Goal: Task Accomplishment & Management: Use online tool/utility

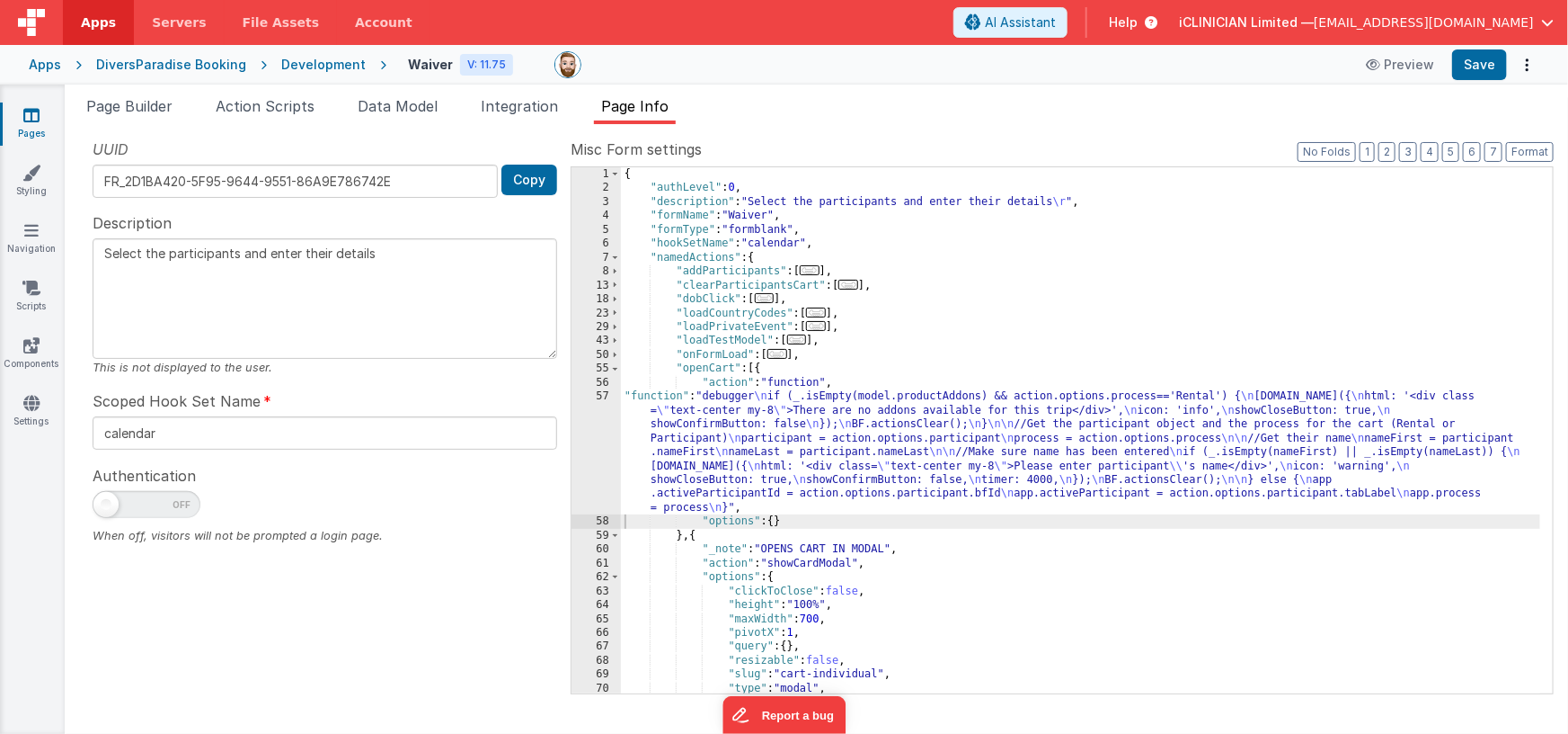
click at [823, 81] on div "Apps DiversParadise Booking Development Waiver V: 11.75 Preview Save" at bounding box center [784, 64] width 1568 height 39
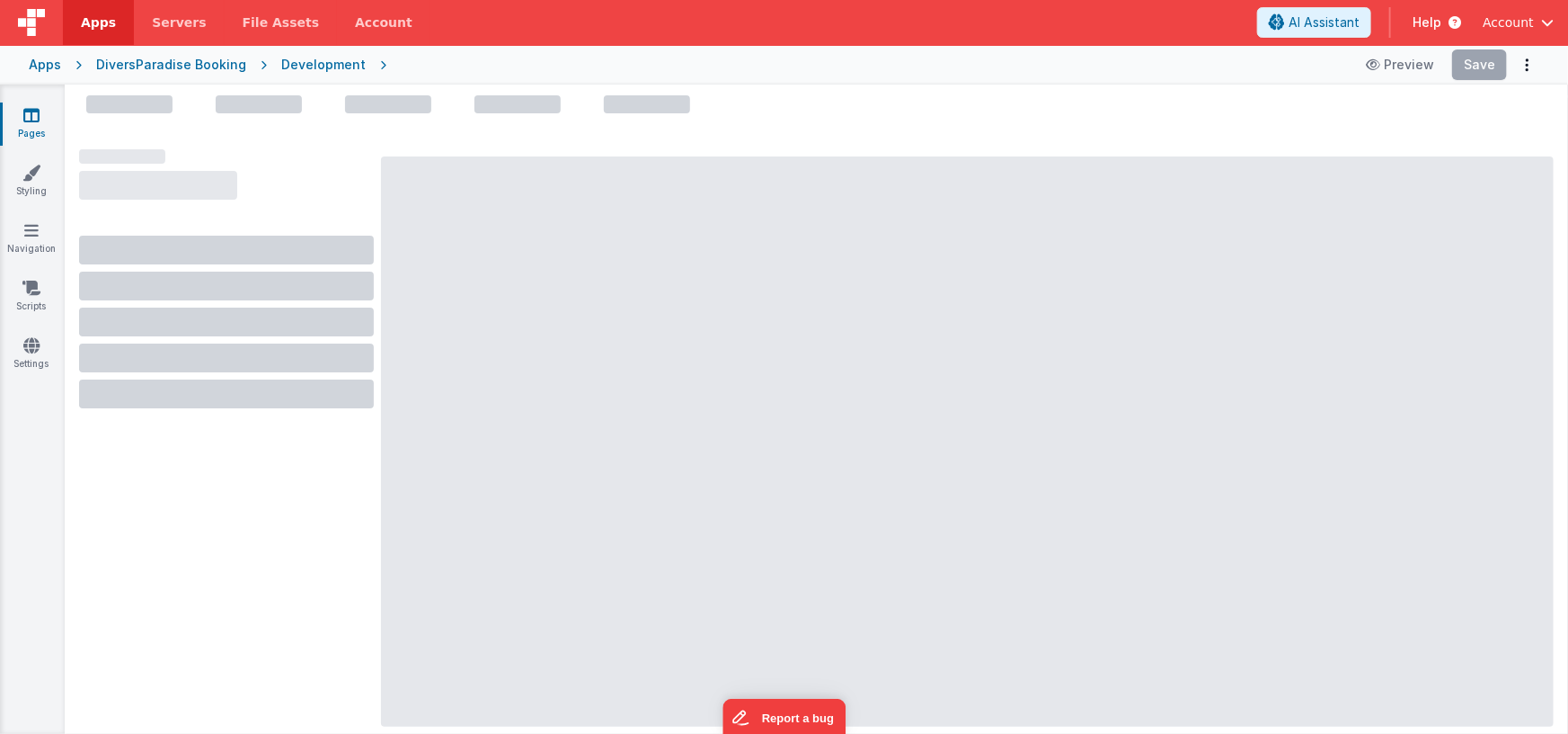
click at [50, 61] on div "Apps" at bounding box center [44, 65] width 32 height 18
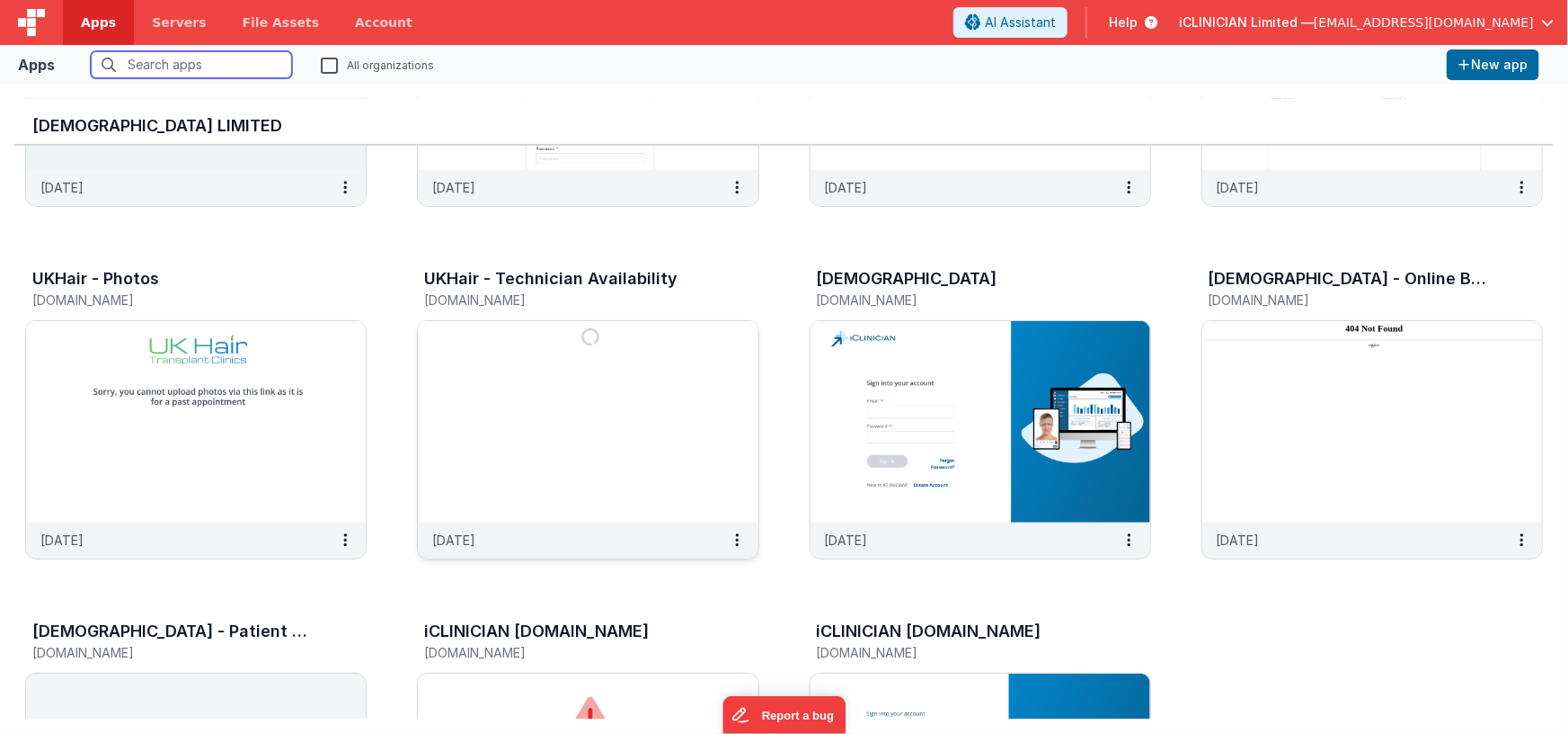
scroll to position [255, 0]
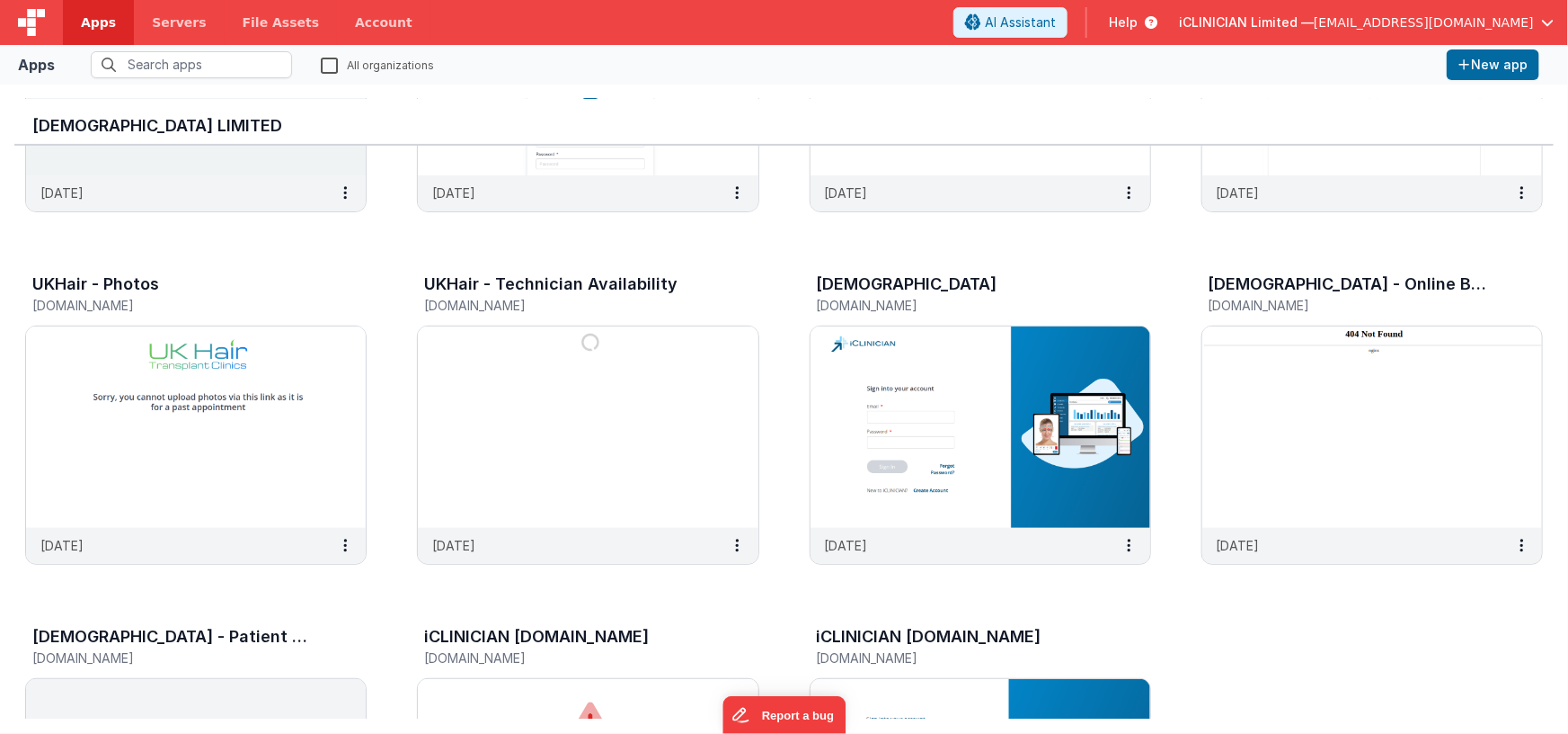
click at [781, 411] on div "CTIA SMS [DOMAIN_NAME] [DATE] Expensors [DOMAIN_NAME] [DATE] UKHair - Book Vide…" at bounding box center [784, 424] width 1540 height 1068
click at [831, 398] on img at bounding box center [980, 427] width 339 height 201
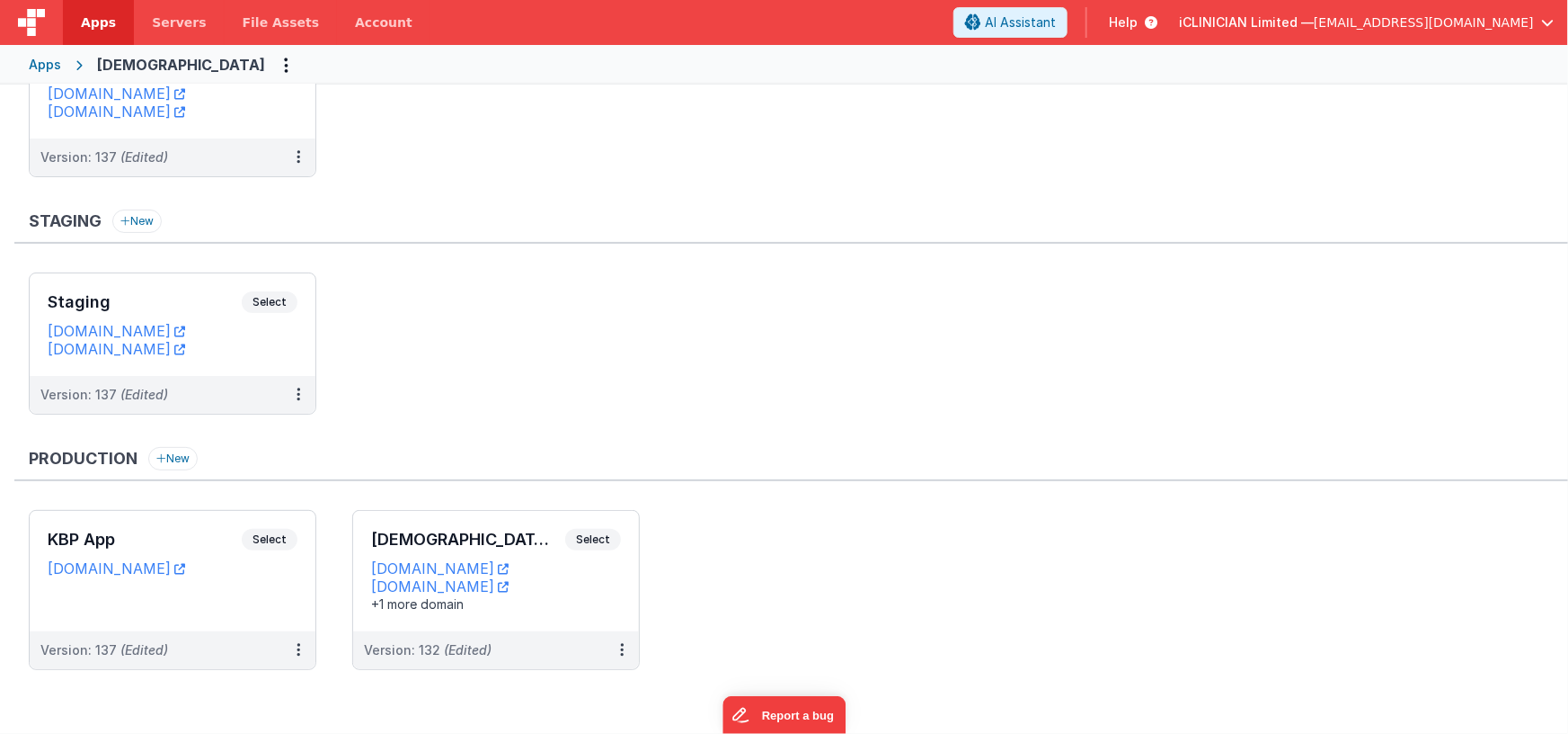
scroll to position [92, 0]
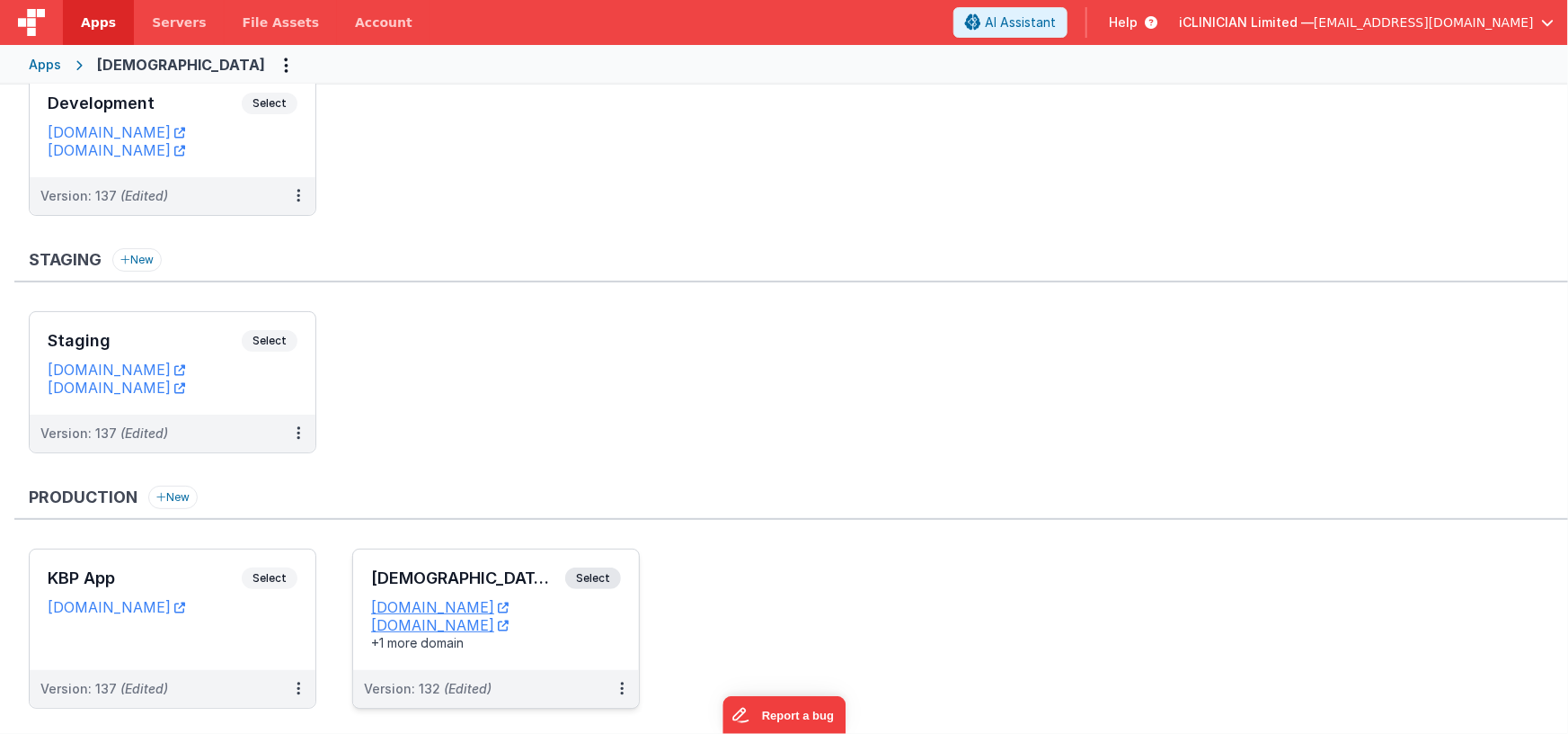
click at [520, 555] on div "iCLINICIAN App Select URLs [DOMAIN_NAME] [DOMAIN_NAME] +1 more domain" at bounding box center [496, 609] width 286 height 120
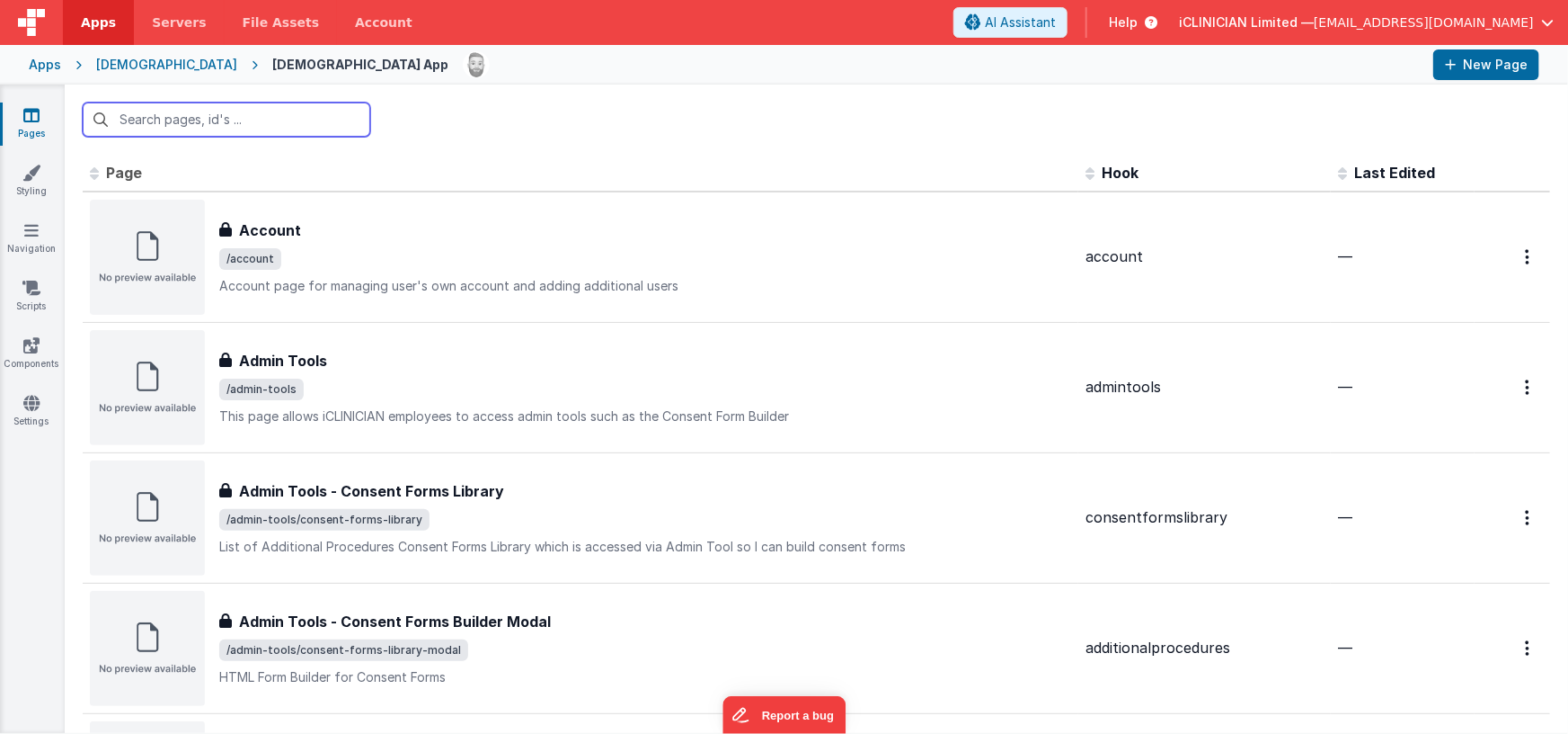
click at [301, 124] on input "text" at bounding box center [226, 119] width 288 height 34
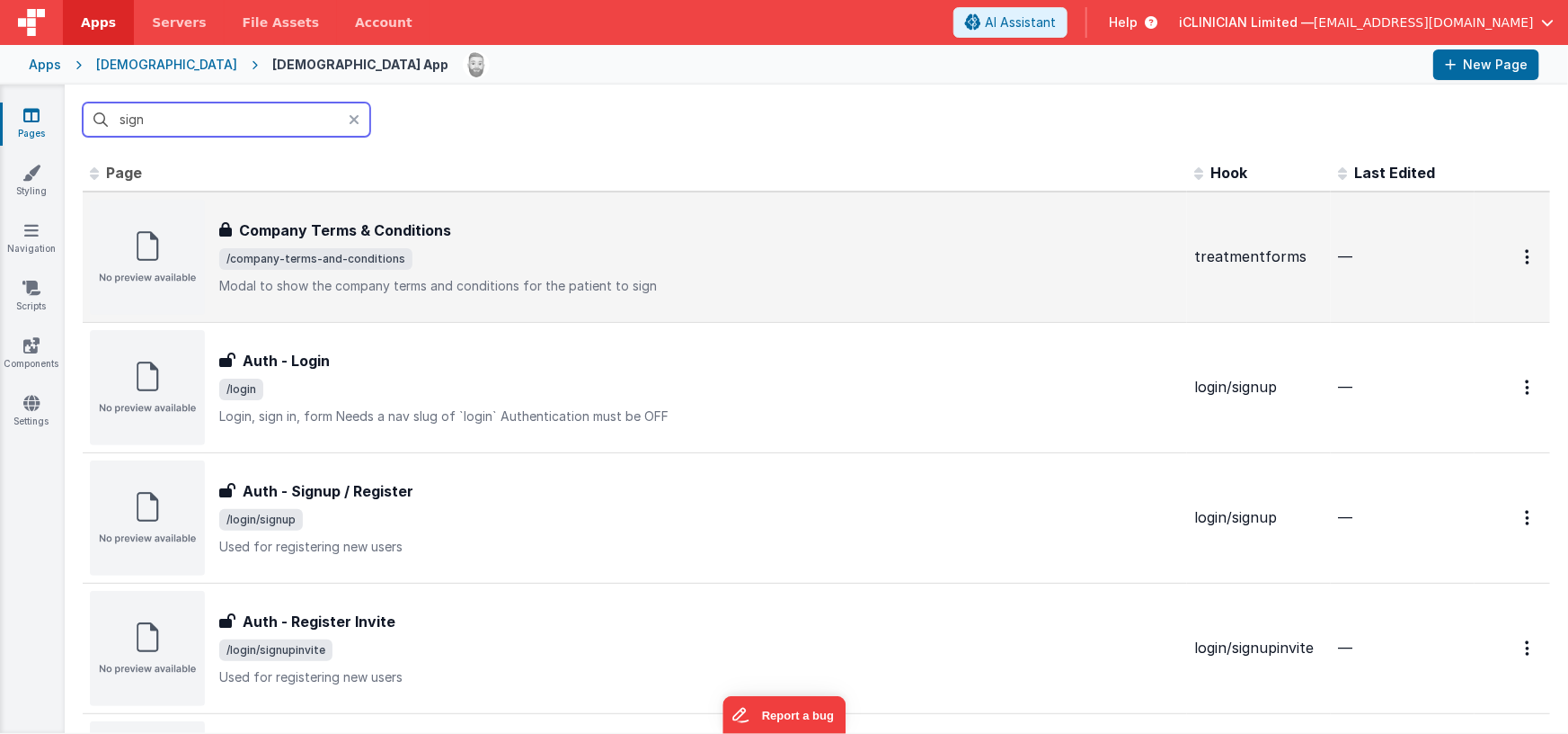
scroll to position [201, 0]
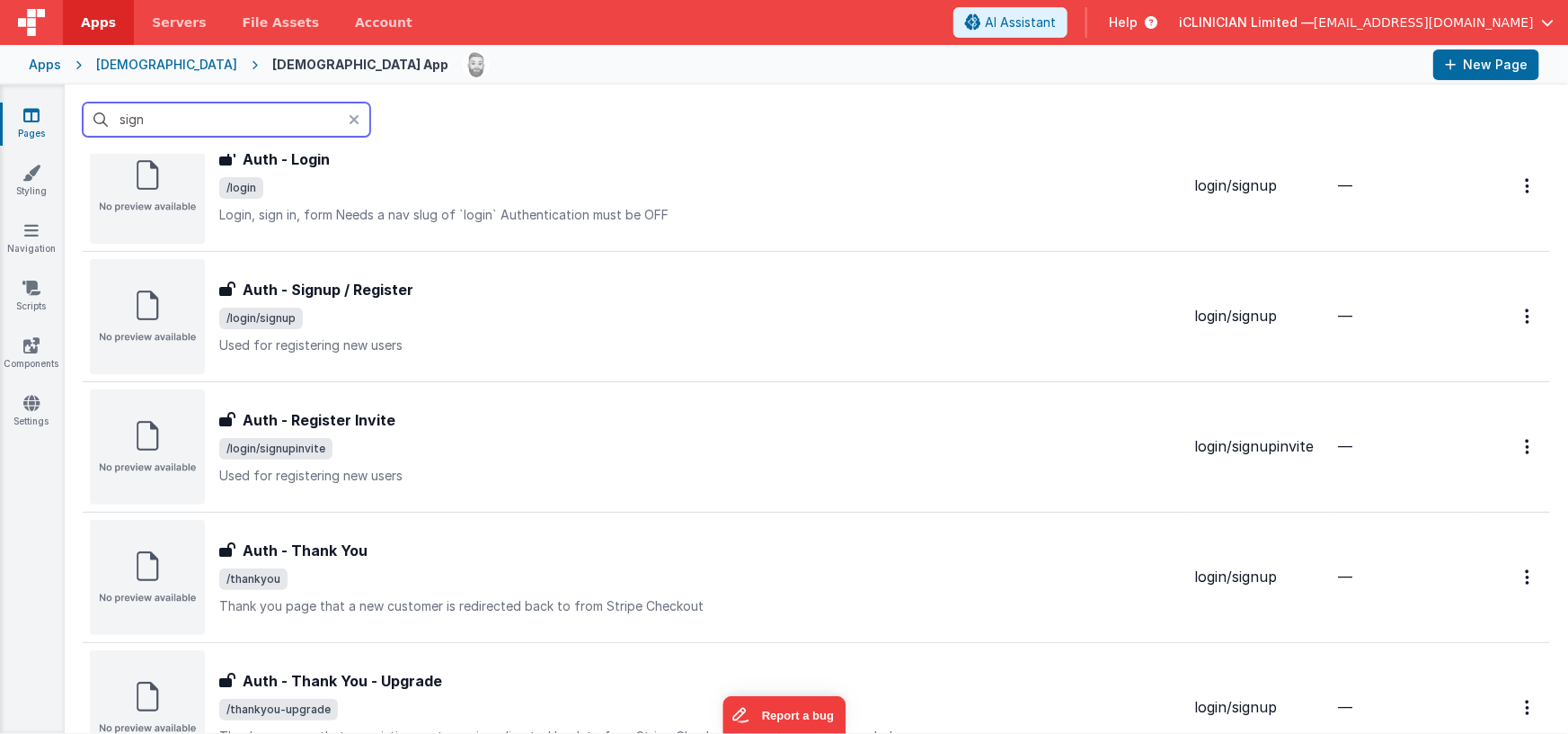
click at [137, 120] on input "sign" at bounding box center [226, 119] width 288 height 34
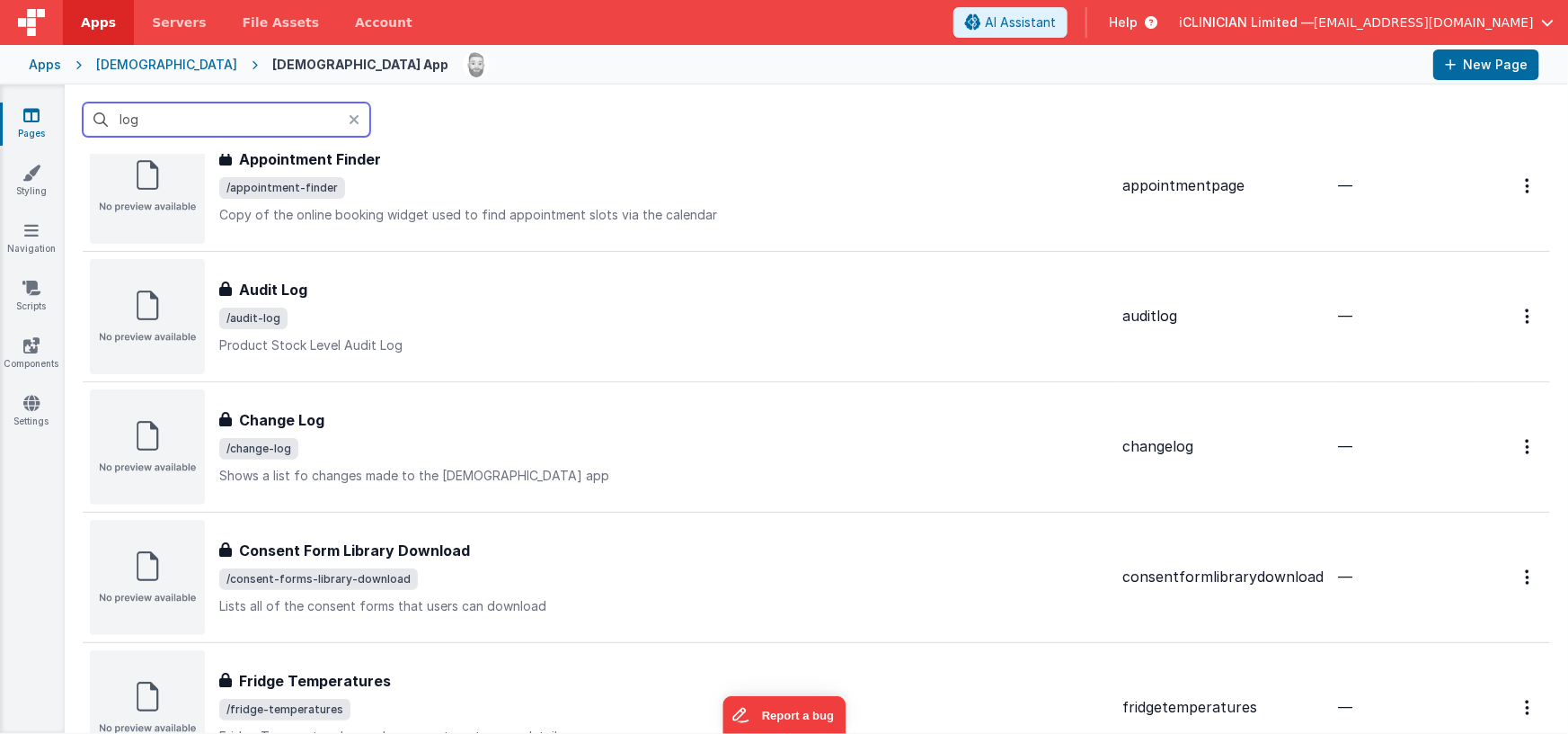
scroll to position [0, 0]
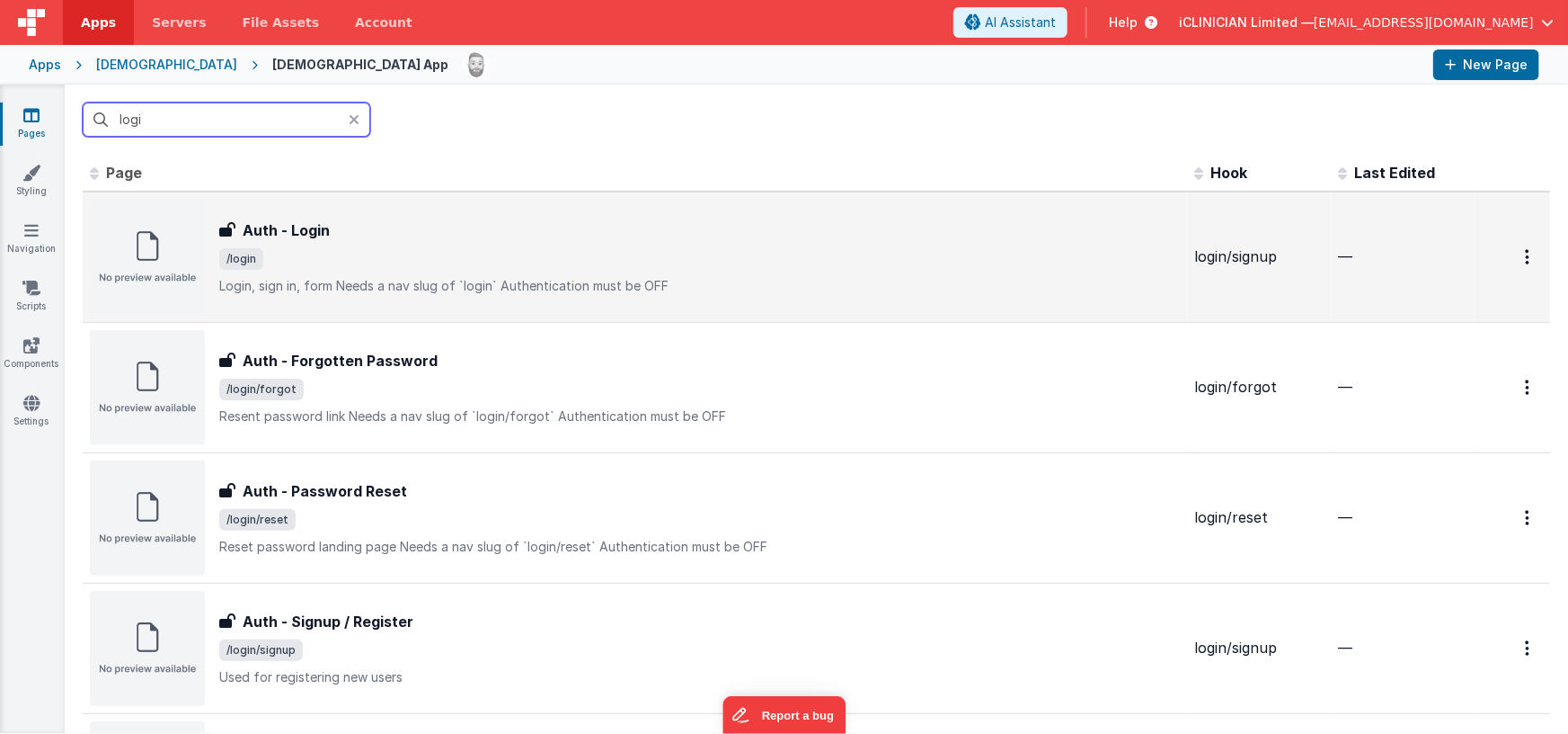
type input "logi"
click at [395, 269] on div "Auth - Login Auth - Login /login Login, sign in, formNeeds a nav slug of `logi…" at bounding box center [699, 257] width 960 height 75
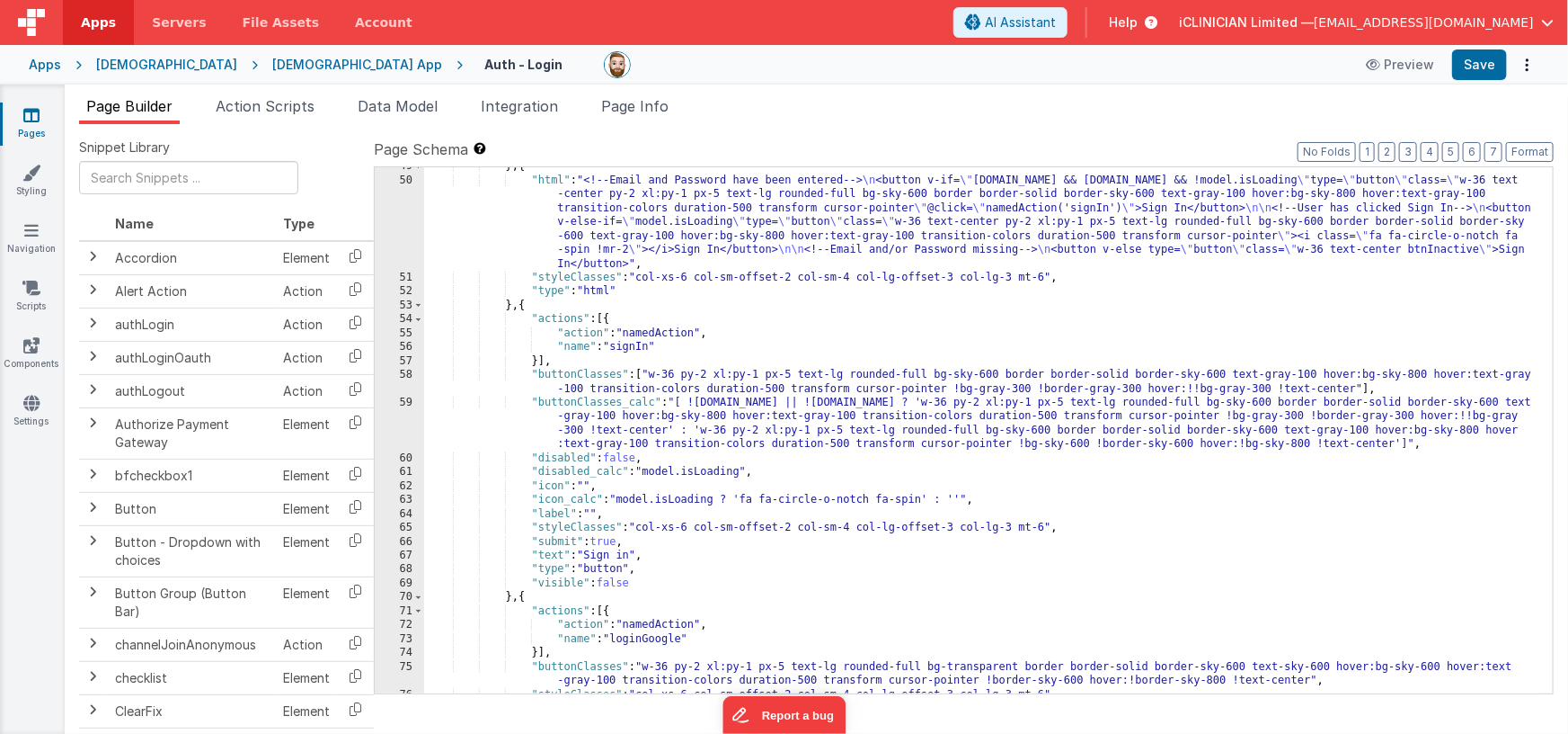
scroll to position [667, 0]
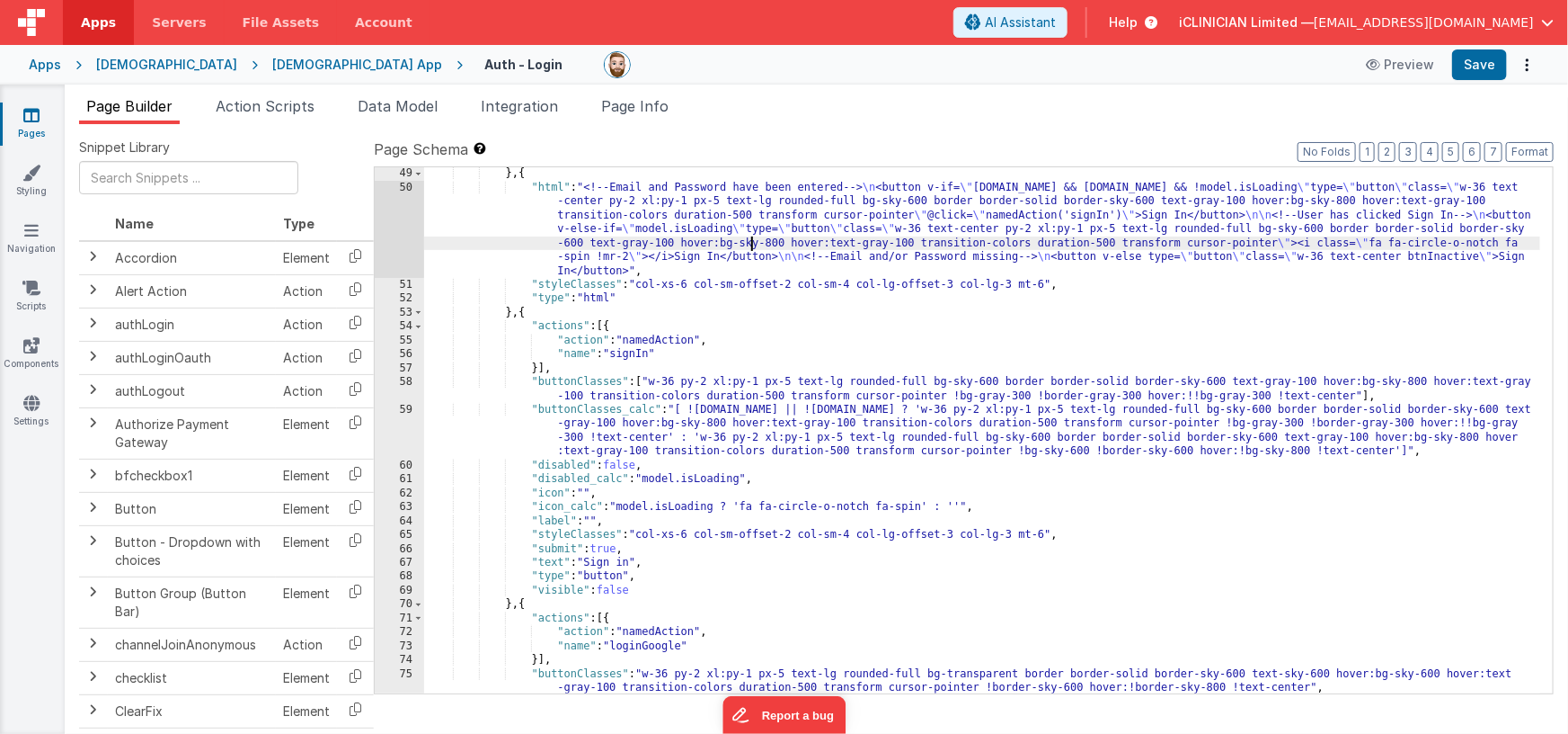
click at [748, 237] on div "} , { "html" : "<!--Email and Password have been entered--> \n <button v-if= \"…" at bounding box center [983, 443] width 1117 height 555
click at [395, 230] on div "50" at bounding box center [400, 229] width 50 height 97
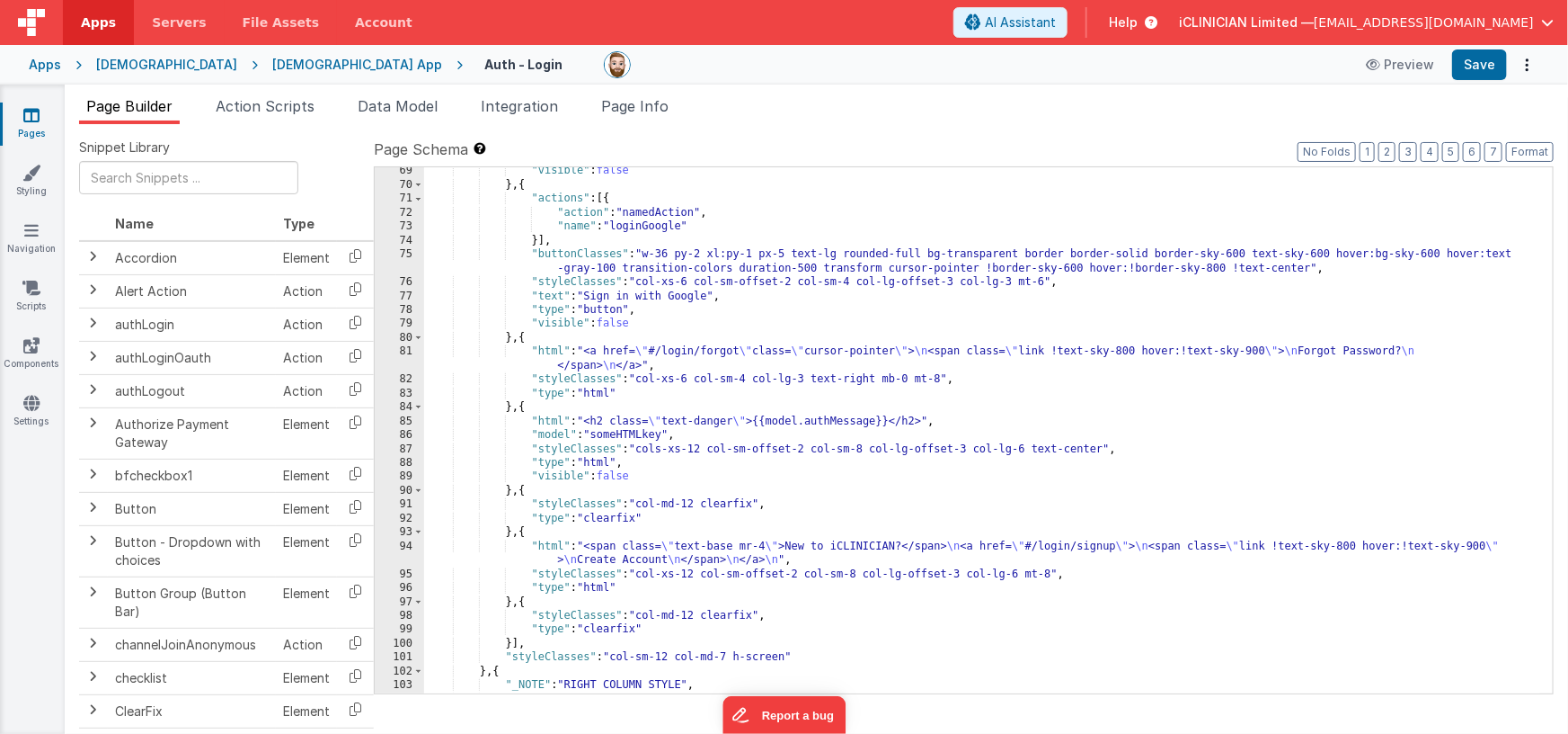
scroll to position [1093, 0]
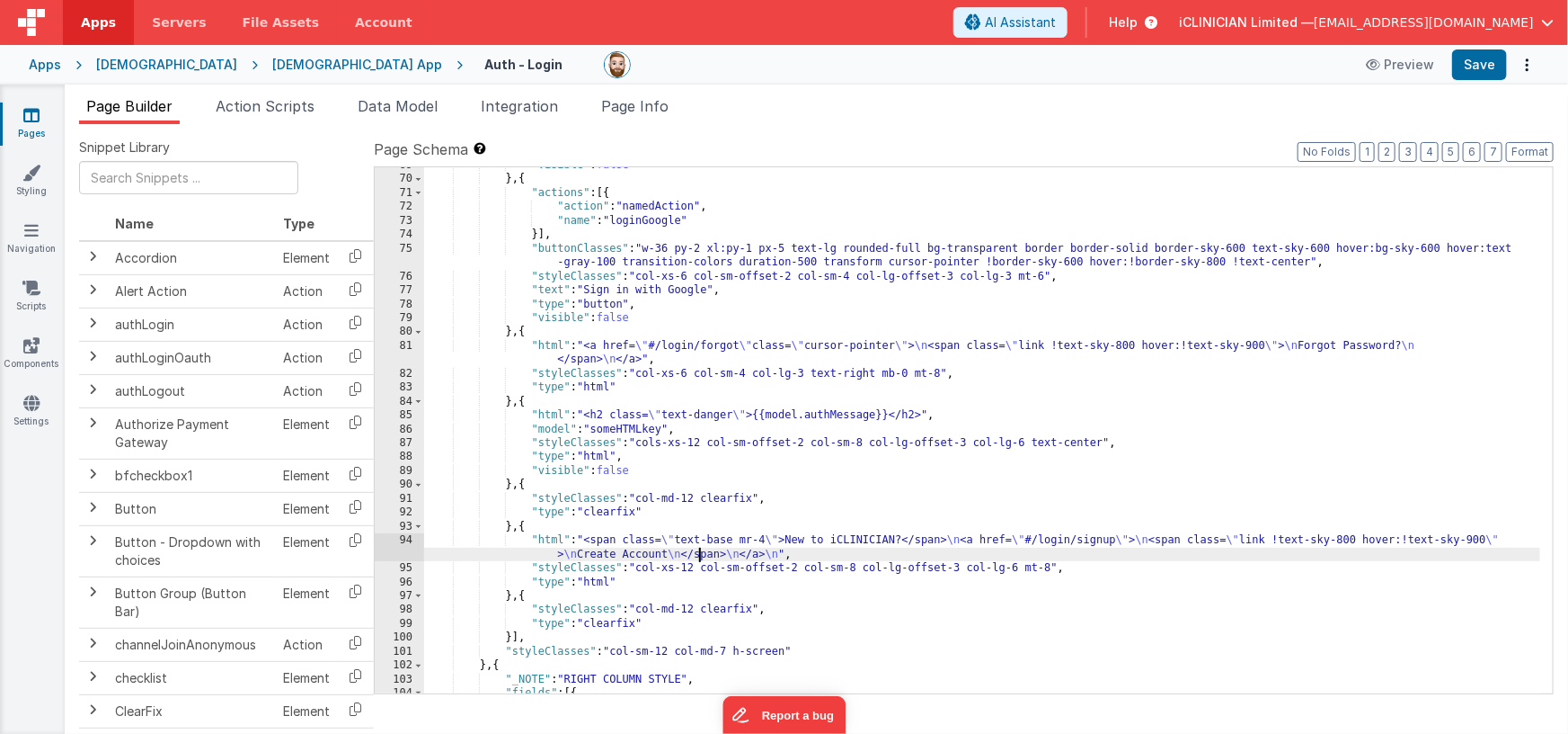
click at [701, 548] on div ""visible" : false } , { "actions" : [{ "action" : "namedAction" , "name" : "log…" at bounding box center [983, 435] width 1117 height 555
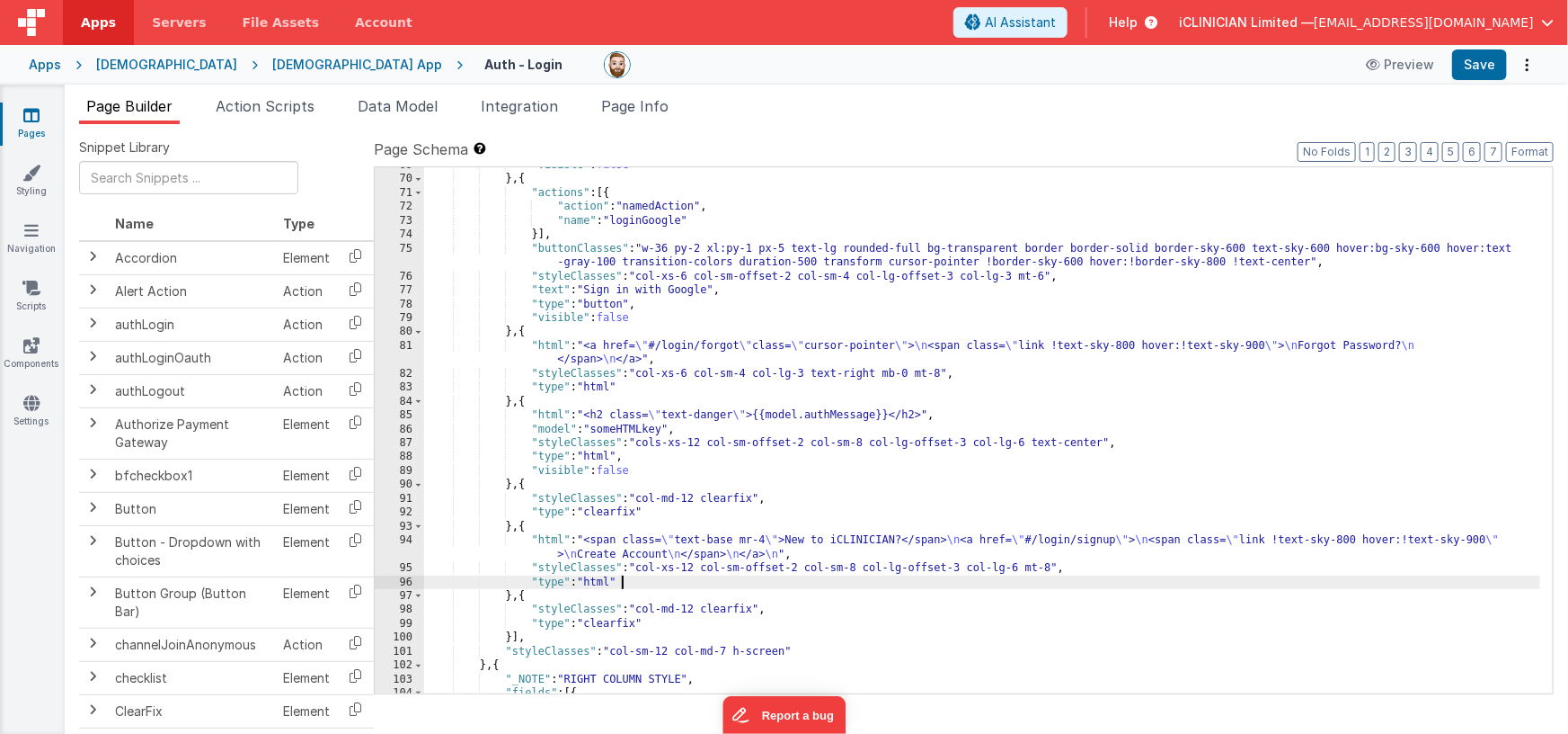
click at [631, 577] on div ""visible" : false } , { "actions" : [{ "action" : "namedAction" , "name" : "log…" at bounding box center [983, 435] width 1117 height 555
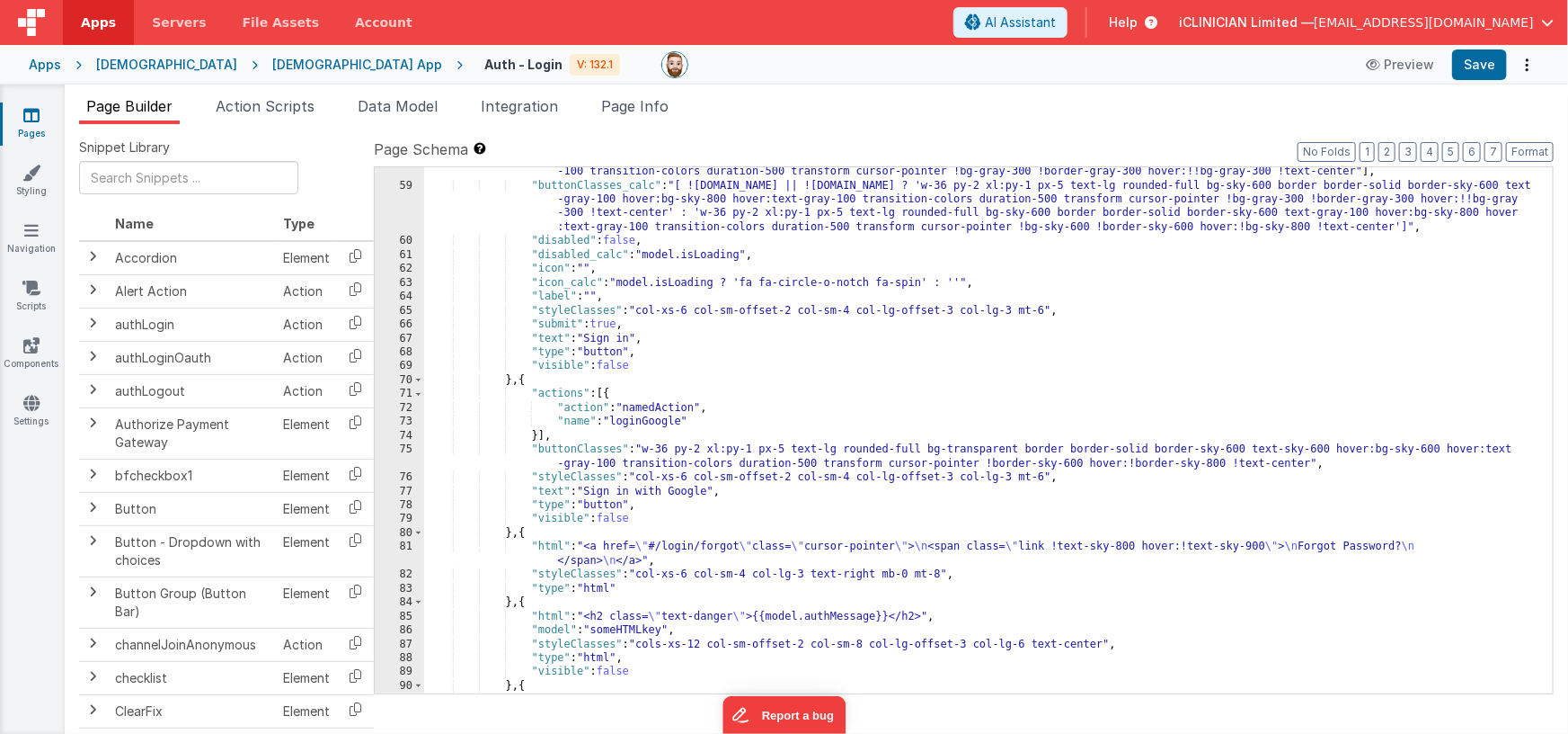
scroll to position [1320, 0]
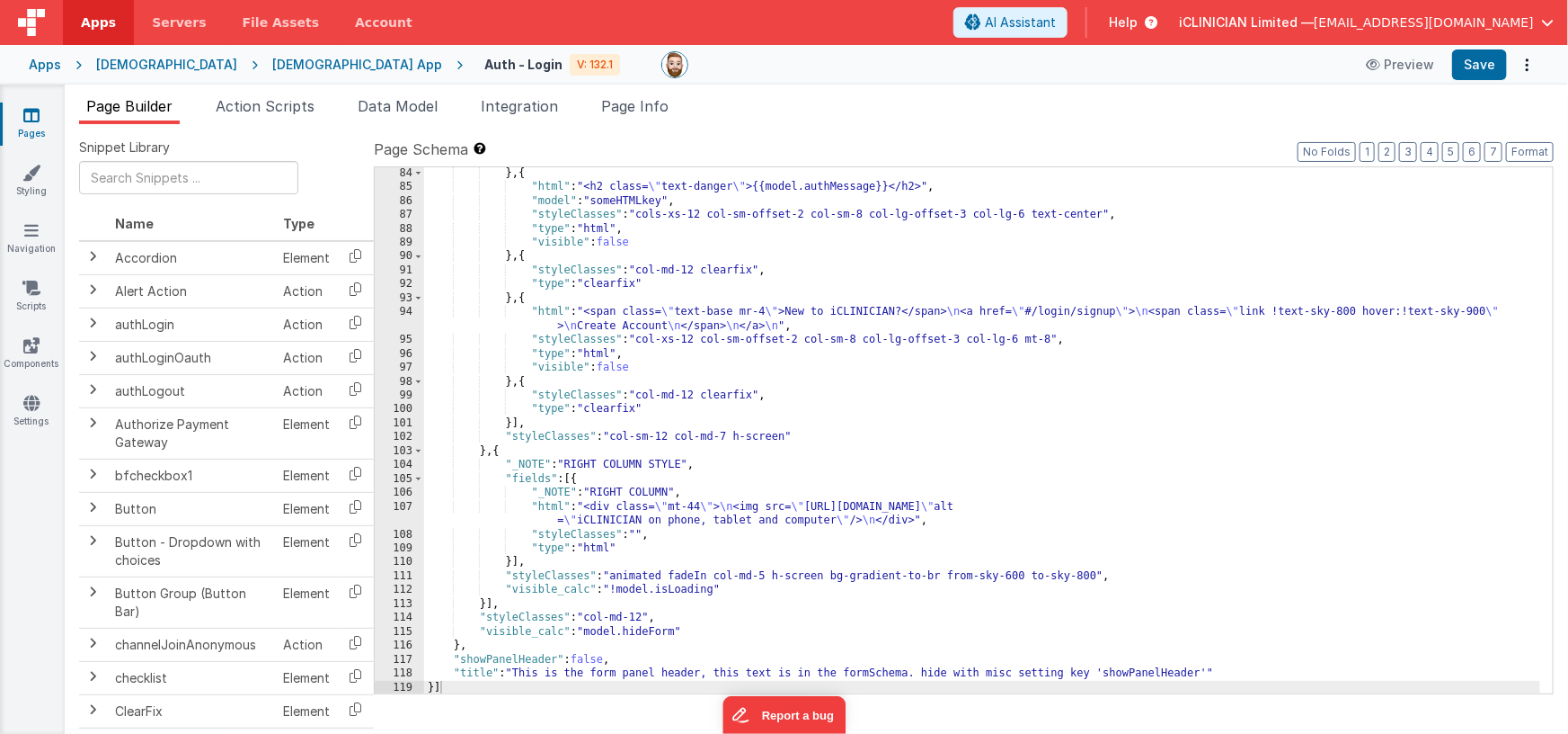
click at [650, 369] on div "} , { "html" : "<h2 class= \" text-danger \" >{{model.authMessage}}</h2>" , "mo…" at bounding box center [983, 443] width 1117 height 555
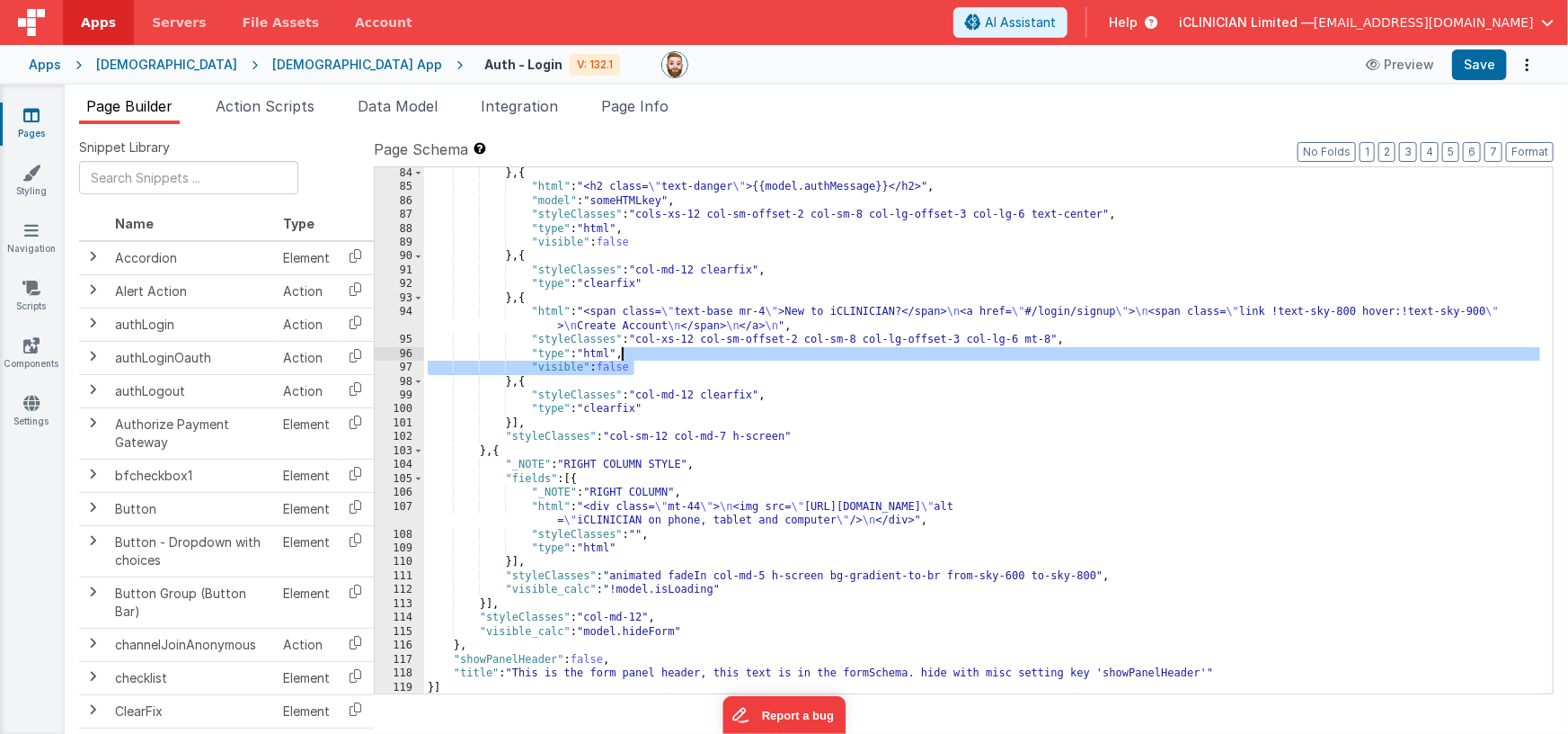
click at [141, 67] on div "[DEMOGRAPHIC_DATA]" at bounding box center [167, 65] width 141 height 18
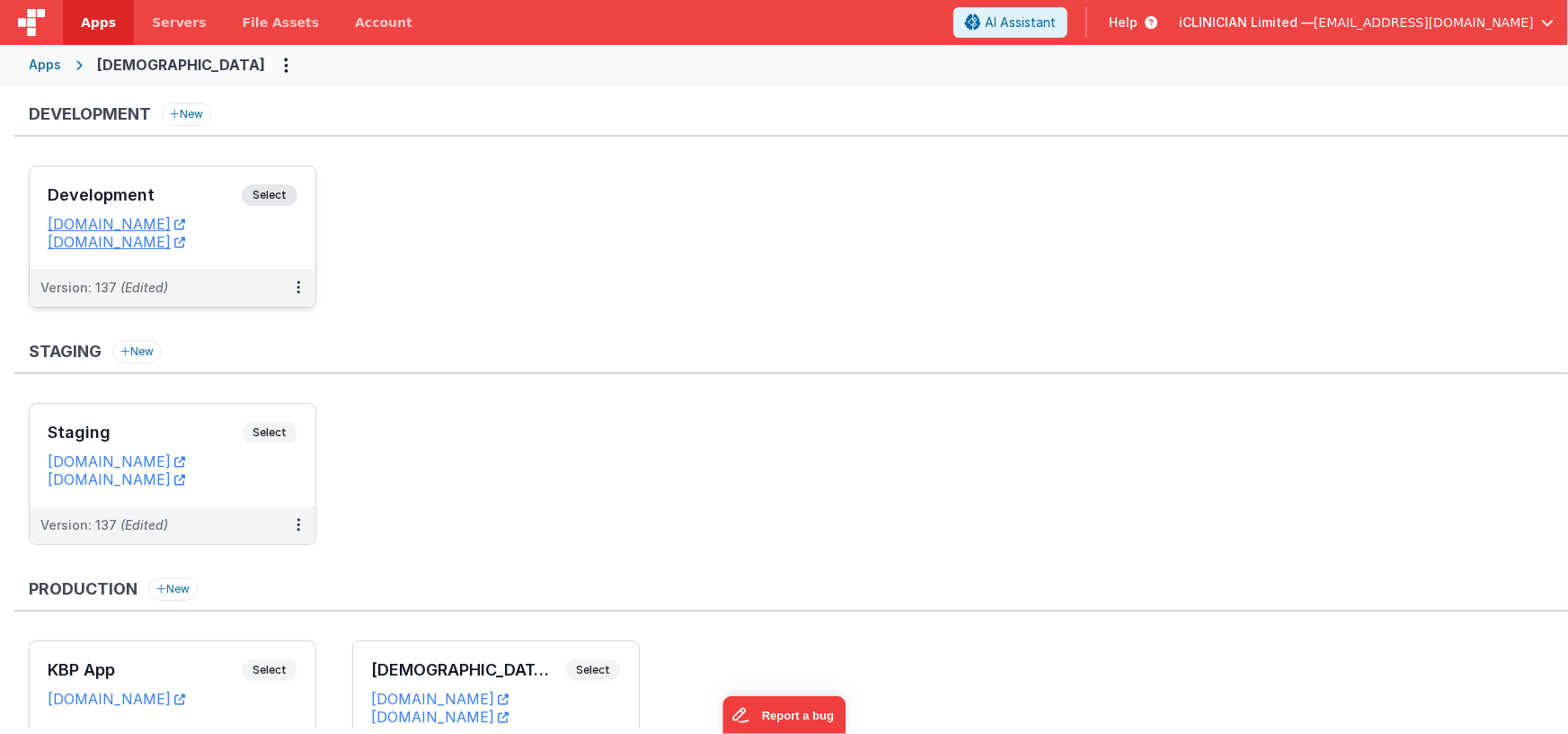
click at [199, 190] on h3 "Development" at bounding box center [145, 195] width 194 height 18
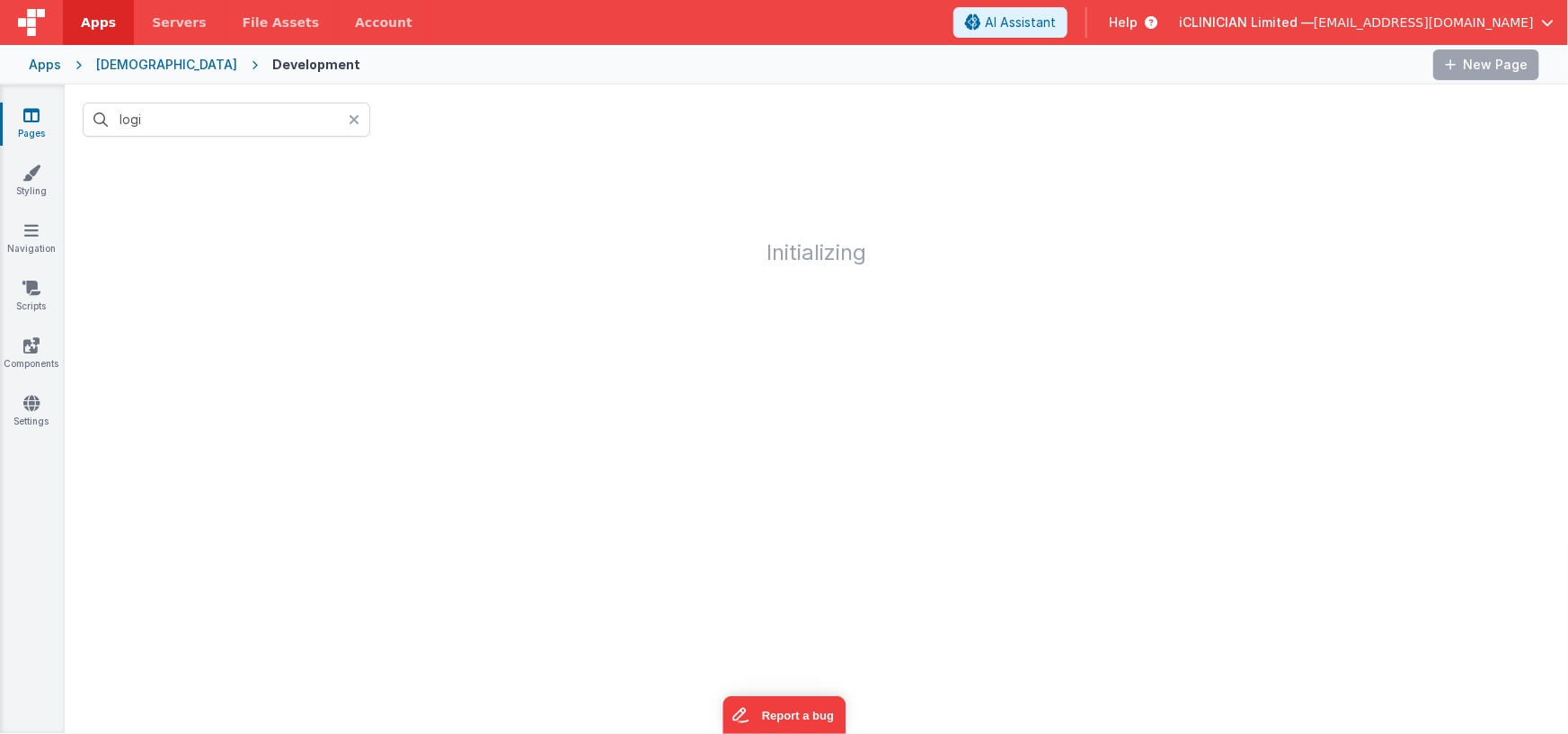
click at [353, 119] on icon at bounding box center [354, 119] width 11 height 15
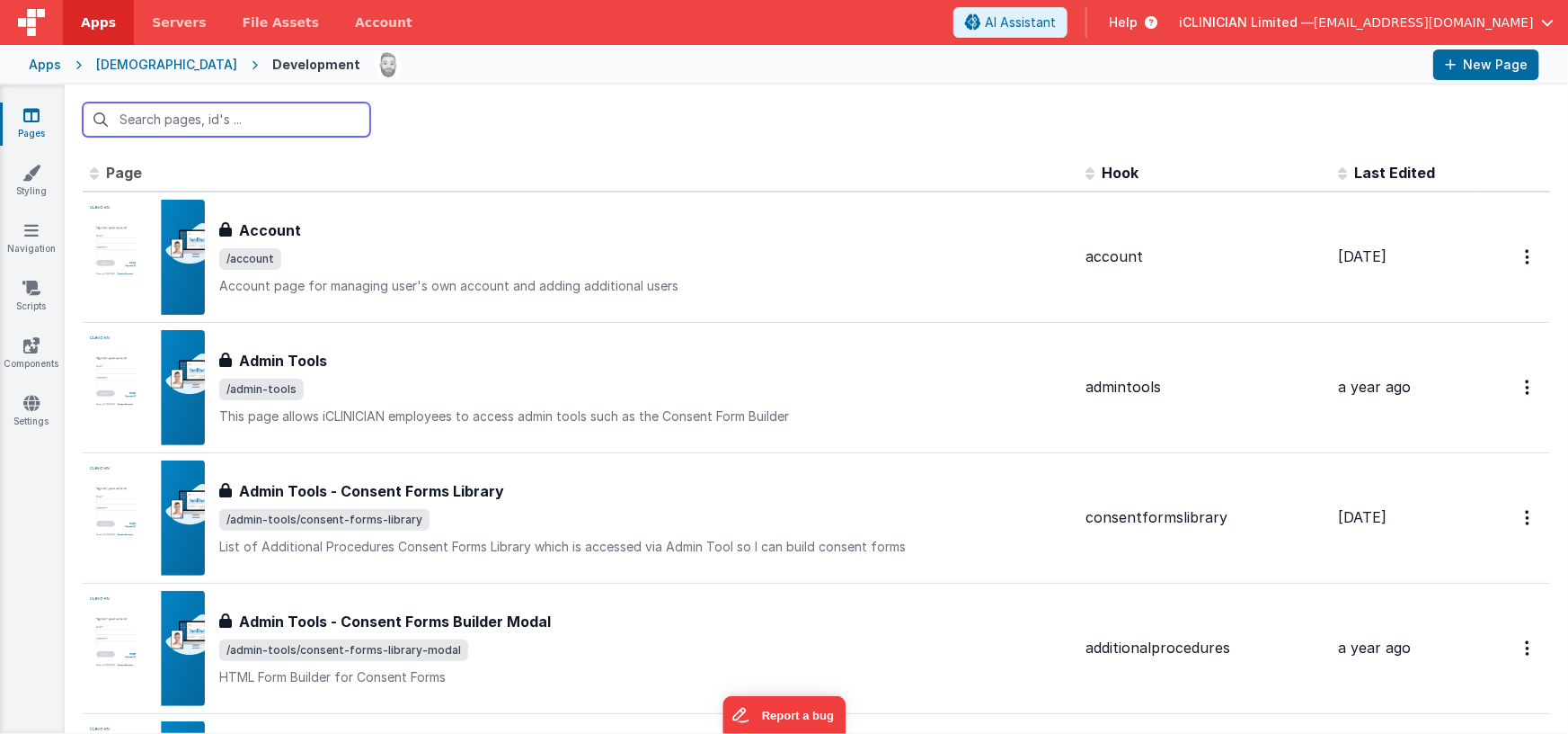
click at [288, 121] on input "text" at bounding box center [226, 119] width 288 height 34
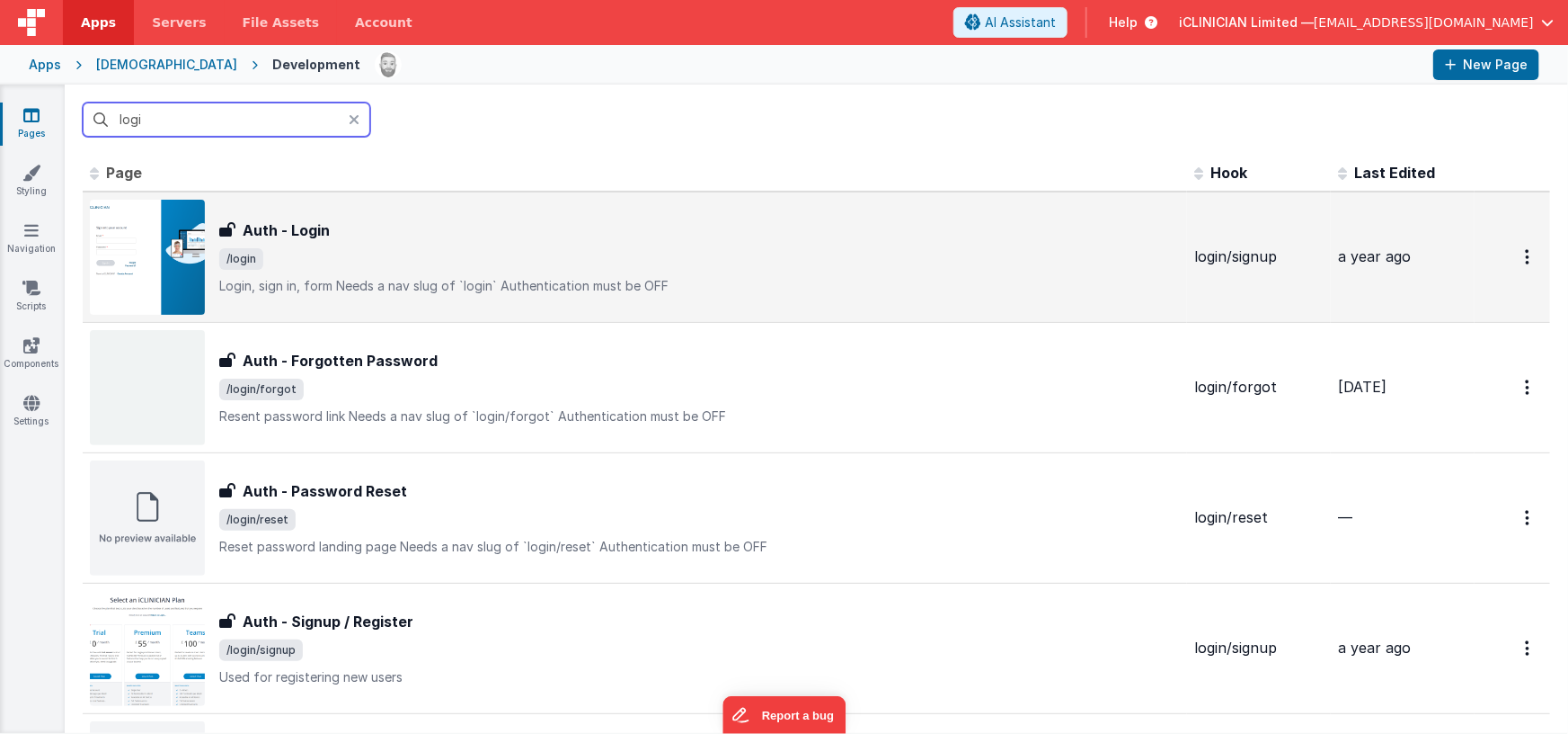
type input "logi"
click at [321, 237] on h3 "Auth - Login" at bounding box center [286, 230] width 87 height 22
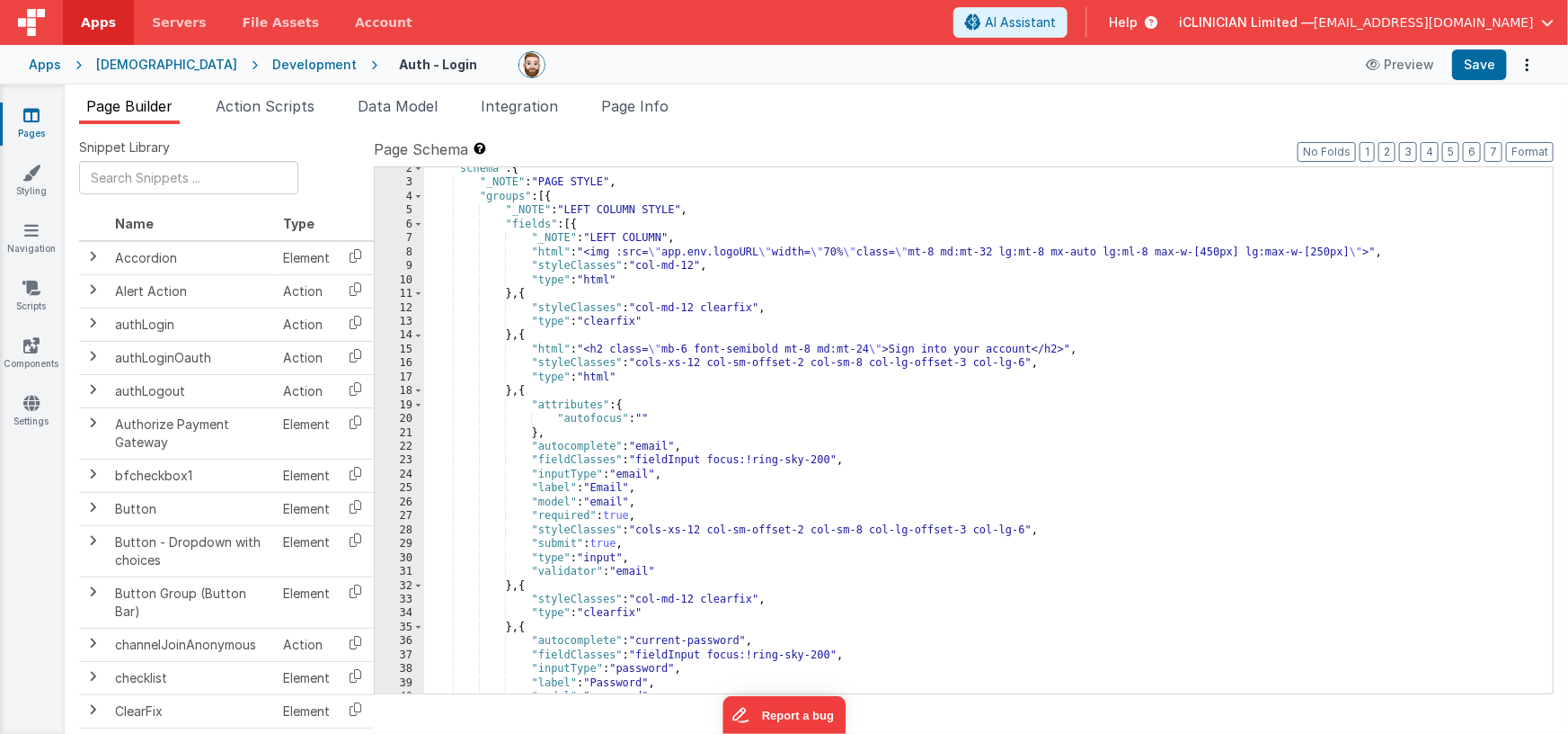
scroll to position [1307, 0]
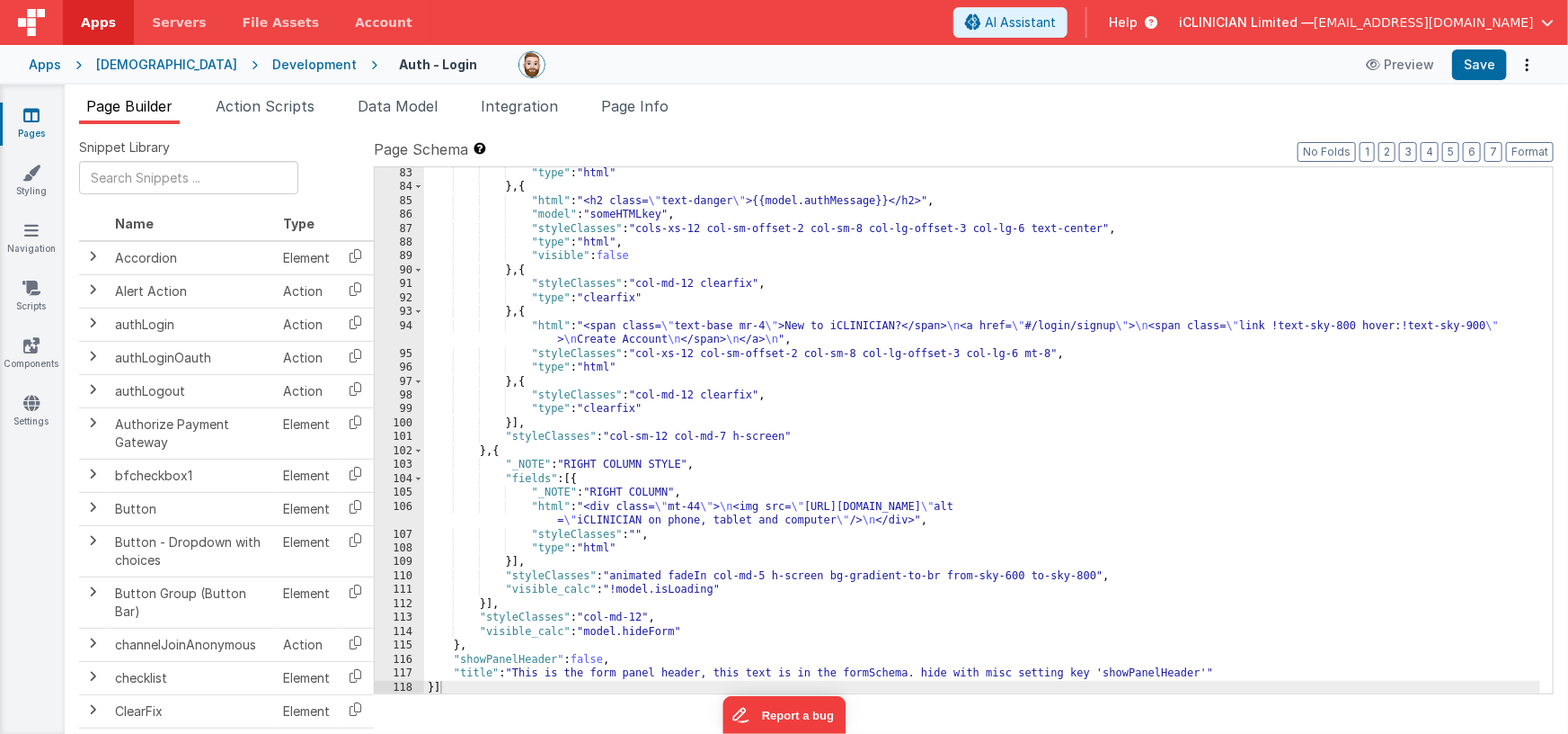
click at [647, 364] on div ""type" : "html" } , { "html" : "<h2 class= \" text-danger \" >{{model.authMessa…" at bounding box center [983, 443] width 1117 height 555
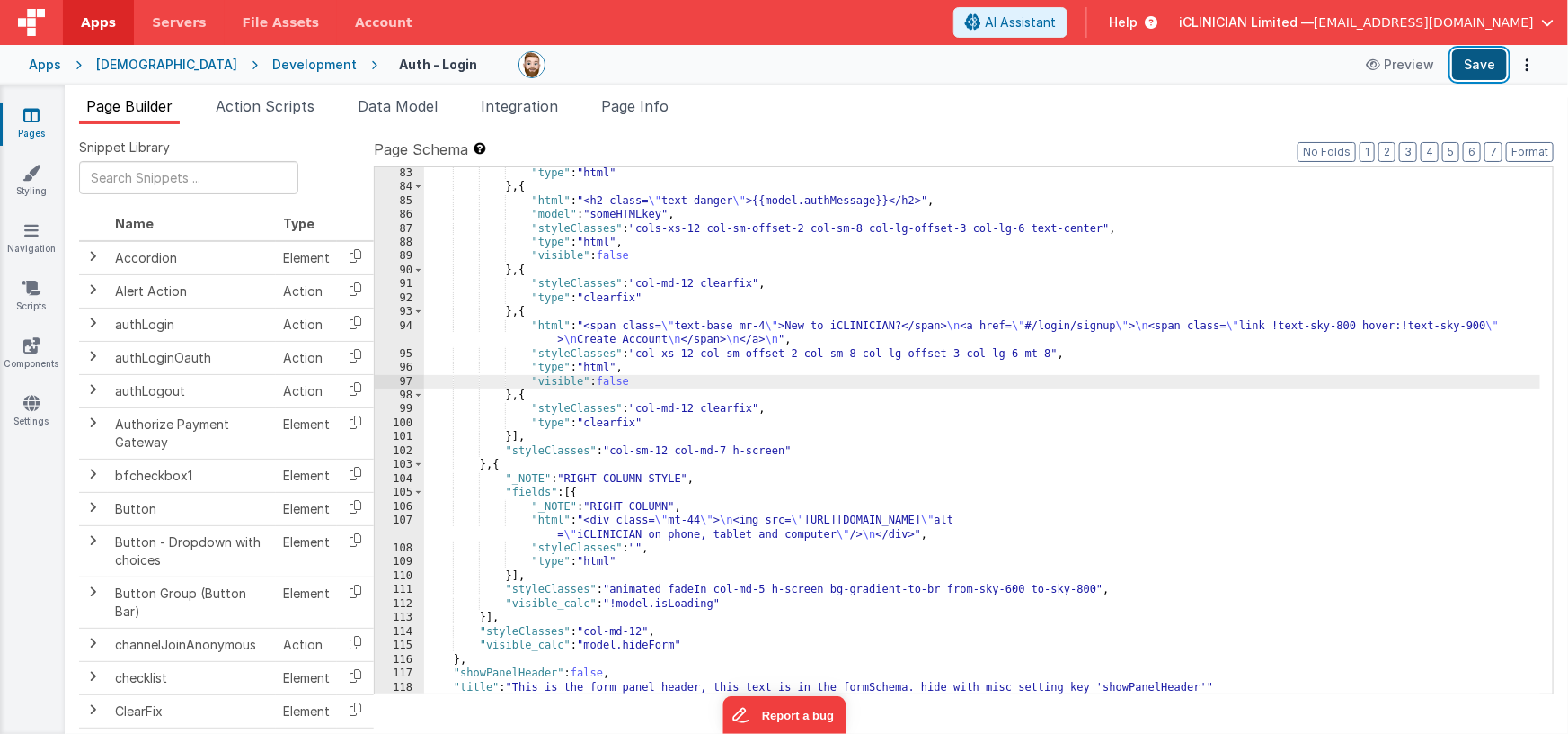
click at [1471, 66] on button "Save" at bounding box center [1479, 64] width 55 height 30
click at [1480, 67] on button "Save" at bounding box center [1479, 64] width 55 height 30
